Goal: Information Seeking & Learning: Learn about a topic

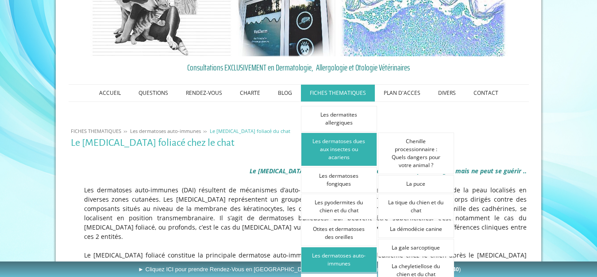
scroll to position [133, 0]
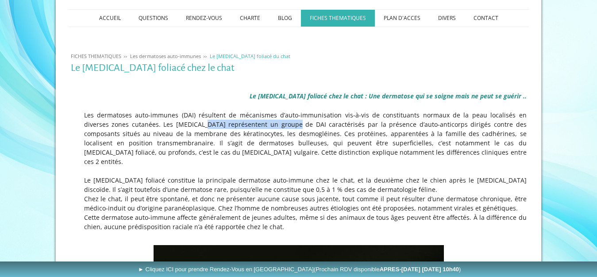
drag, startPoint x: 161, startPoint y: 121, endPoint x: 250, endPoint y: 125, distance: 89.0
click at [250, 125] on p "Les dermatoses auto-immunes (DAI) résultent de mécanismes d’auto-immunisation v…" at bounding box center [299, 138] width 456 height 56
click at [277, 123] on p "Les dermatoses auto-immunes (DAI) résultent de mécanismes d’auto-immunisation v…" at bounding box center [299, 138] width 456 height 56
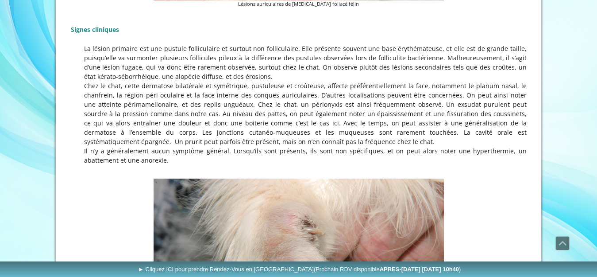
scroll to position [575, 0]
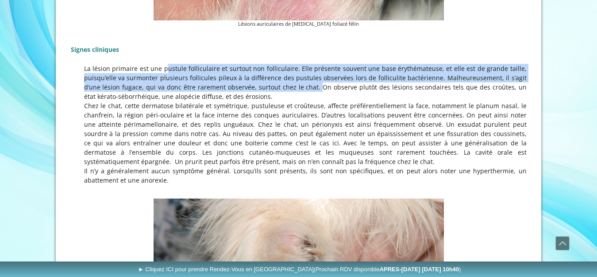
drag, startPoint x: 151, startPoint y: 62, endPoint x: 284, endPoint y: 77, distance: 134.1
click at [284, 77] on p "La lésion primaire est une pustule folliculaire et surtout non folliculaire. El…" at bounding box center [299, 82] width 456 height 37
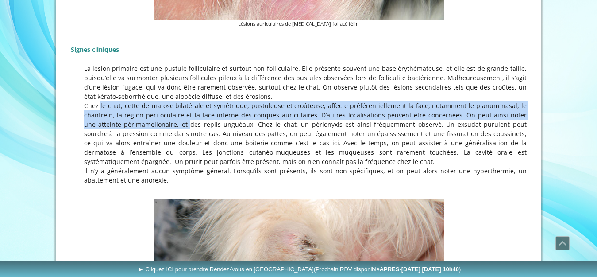
drag, startPoint x: 85, startPoint y: 97, endPoint x: 160, endPoint y: 115, distance: 77.4
click at [160, 115] on p at bounding box center [299, 133] width 456 height 65
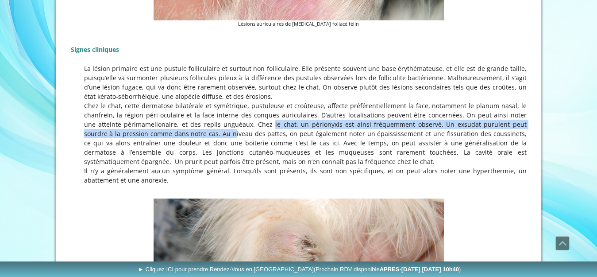
drag, startPoint x: 235, startPoint y: 116, endPoint x: 181, endPoint y: 124, distance: 55.0
click at [181, 124] on p at bounding box center [299, 133] width 456 height 65
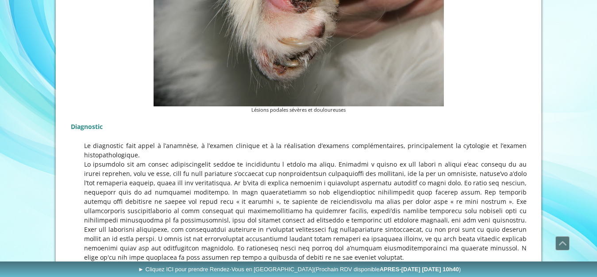
scroll to position [929, 0]
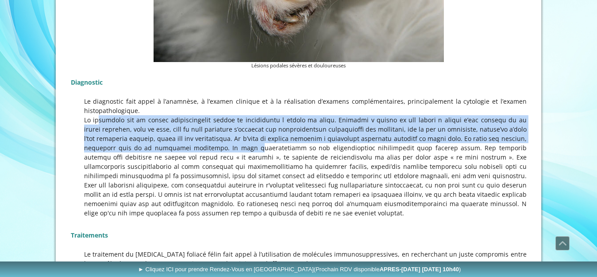
drag, startPoint x: 85, startPoint y: 110, endPoint x: 296, endPoint y: 127, distance: 212.2
click at [242, 134] on p at bounding box center [299, 166] width 456 height 102
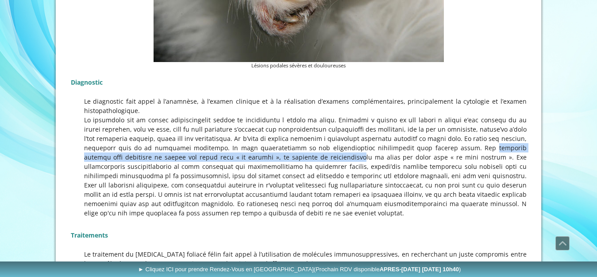
drag, startPoint x: 446, startPoint y: 136, endPoint x: 313, endPoint y: 150, distance: 133.0
click at [313, 150] on p at bounding box center [299, 166] width 456 height 102
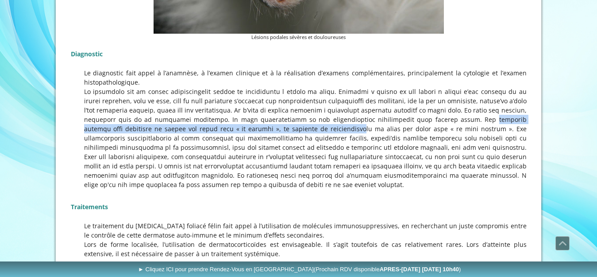
scroll to position [974, 0]
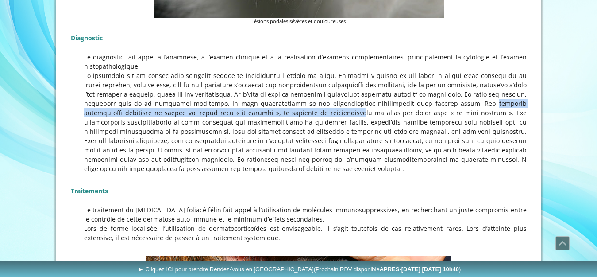
drag, startPoint x: 311, startPoint y: 113, endPoint x: 305, endPoint y: 161, distance: 47.7
click at [305, 161] on p at bounding box center [299, 122] width 456 height 102
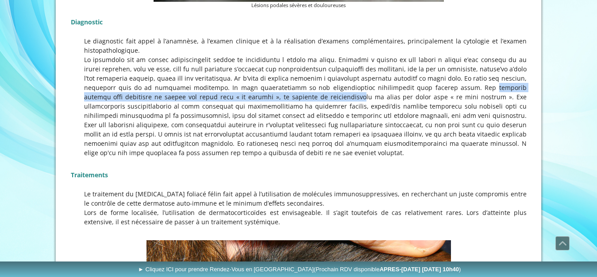
scroll to position [1018, 0]
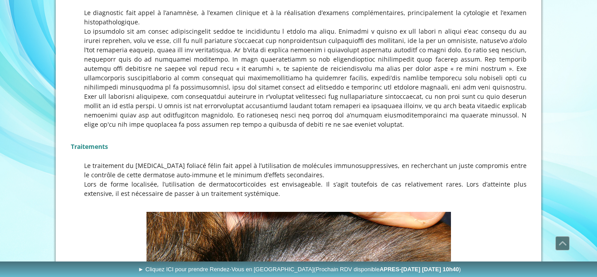
click at [233, 129] on p at bounding box center [299, 133] width 456 height 9
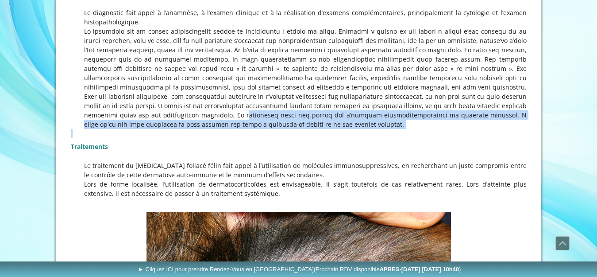
drag, startPoint x: 116, startPoint y: 105, endPoint x: 357, endPoint y: 120, distance: 242.1
click at [357, 120] on div "Diagnostic Le diagnostic fait appel à l’anamnèse, à l’examen clinique et à la r…" at bounding box center [299, 96] width 460 height 226
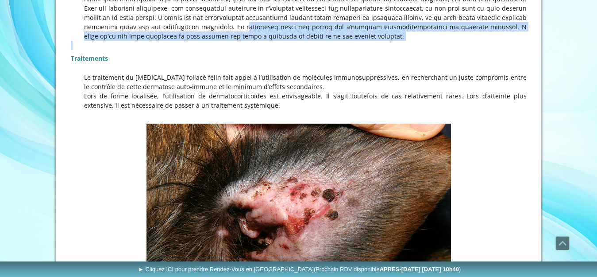
scroll to position [1106, 0]
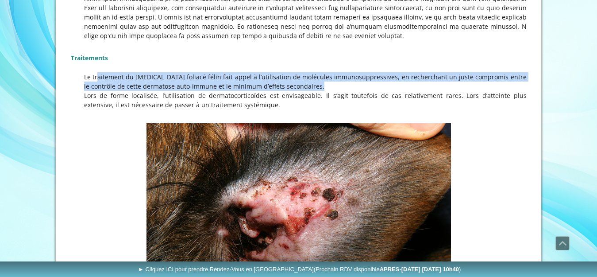
drag, startPoint x: 81, startPoint y: 64, endPoint x: 293, endPoint y: 78, distance: 213.4
click at [293, 78] on p "Le traitement du [MEDICAL_DATA] foliacé félin fait appel à l’utilisation de mol…" at bounding box center [299, 81] width 456 height 19
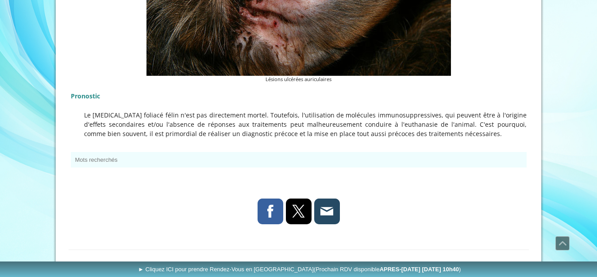
scroll to position [1372, 0]
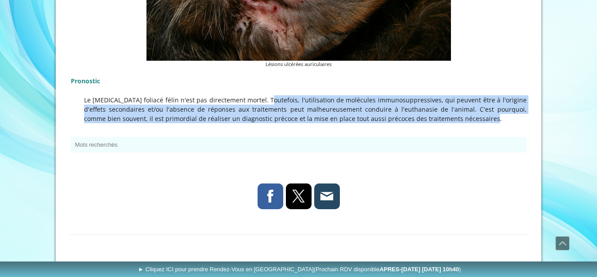
drag, startPoint x: 256, startPoint y: 91, endPoint x: 447, endPoint y: 106, distance: 192.2
click at [447, 106] on p "Le [MEDICAL_DATA] foliacé félin n'est pas directement mortel. Toutefois, l'util…" at bounding box center [299, 109] width 456 height 28
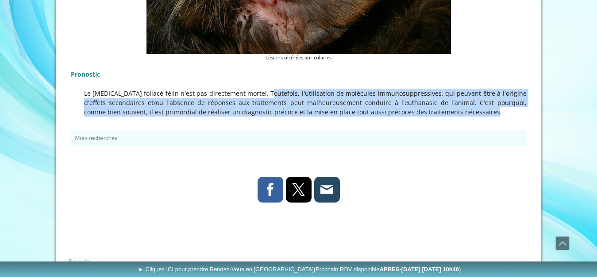
scroll to position [1337, 0]
